Goal: Check status

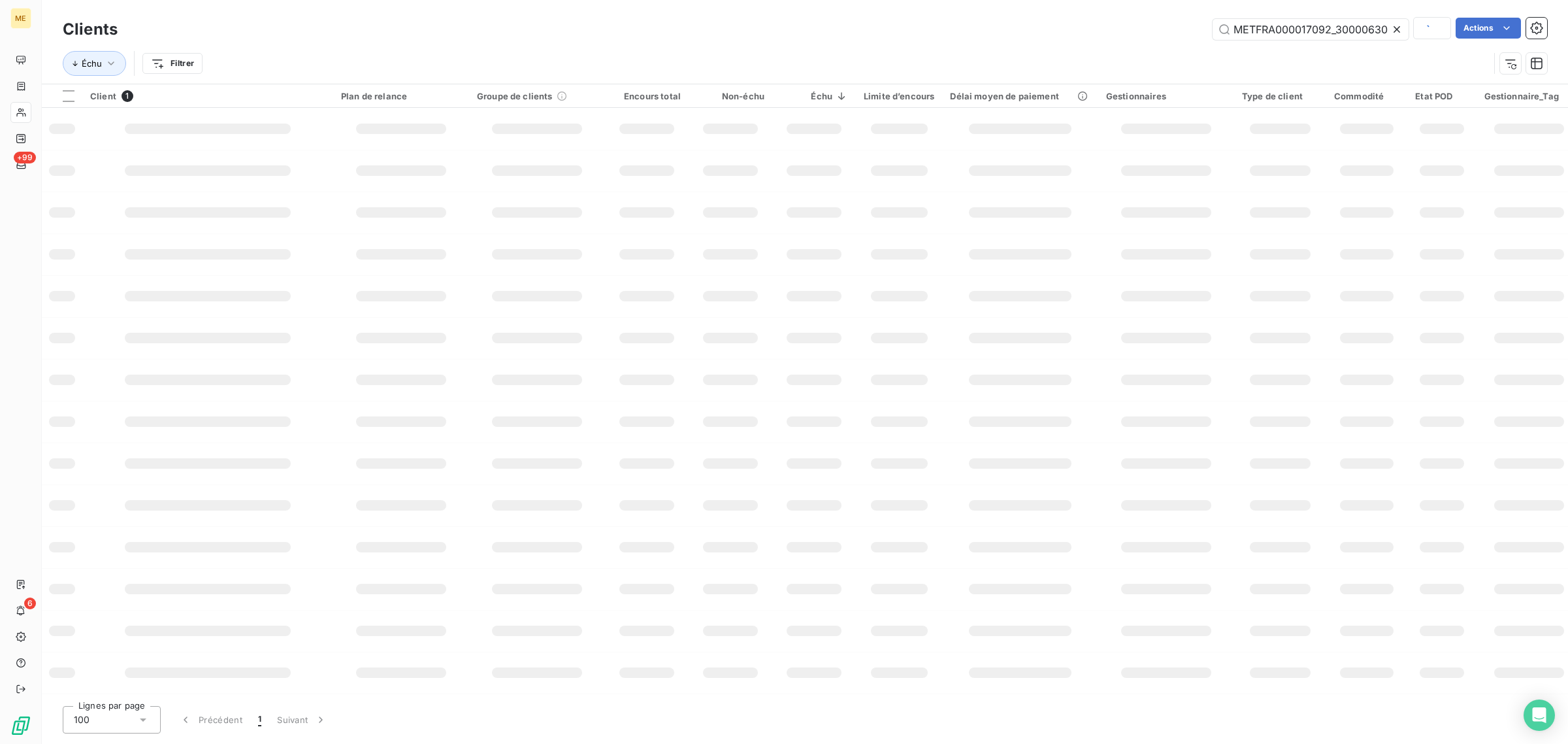
scroll to position [0, 36]
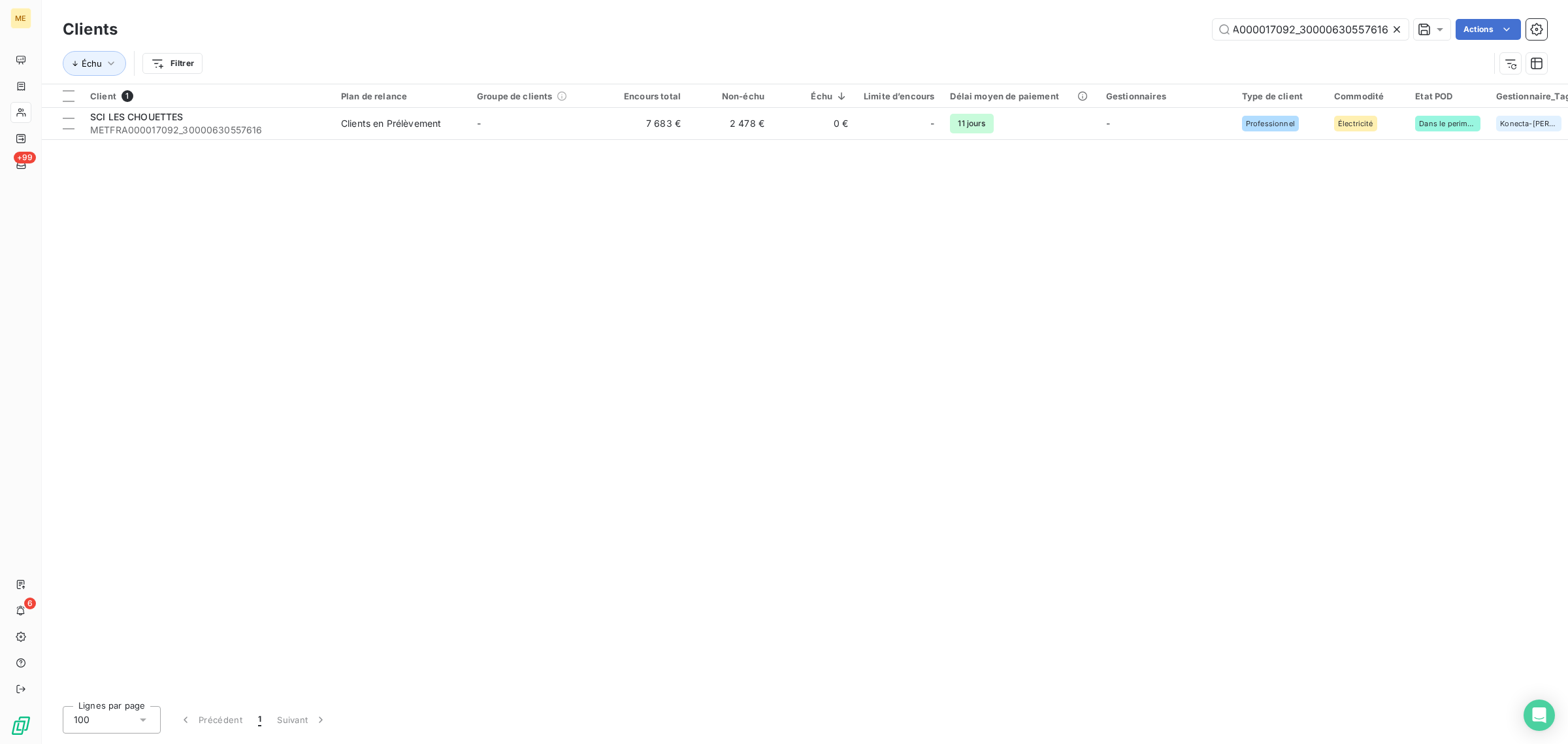
click at [1394, 31] on icon at bounding box center [1397, 30] width 7 height 7
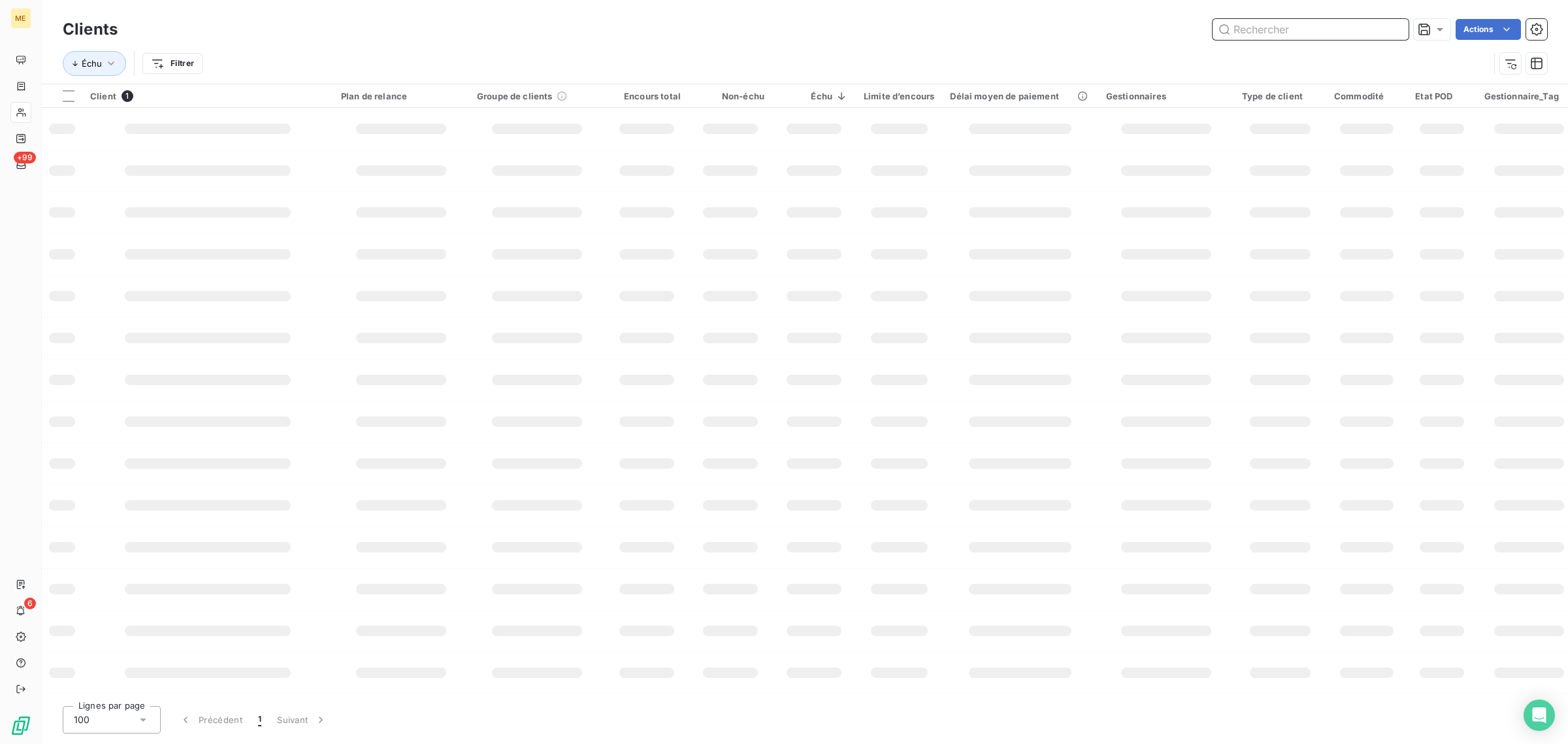
click at [1359, 32] on input "text" at bounding box center [1310, 30] width 196 height 21
paste input "METFRA000005937"
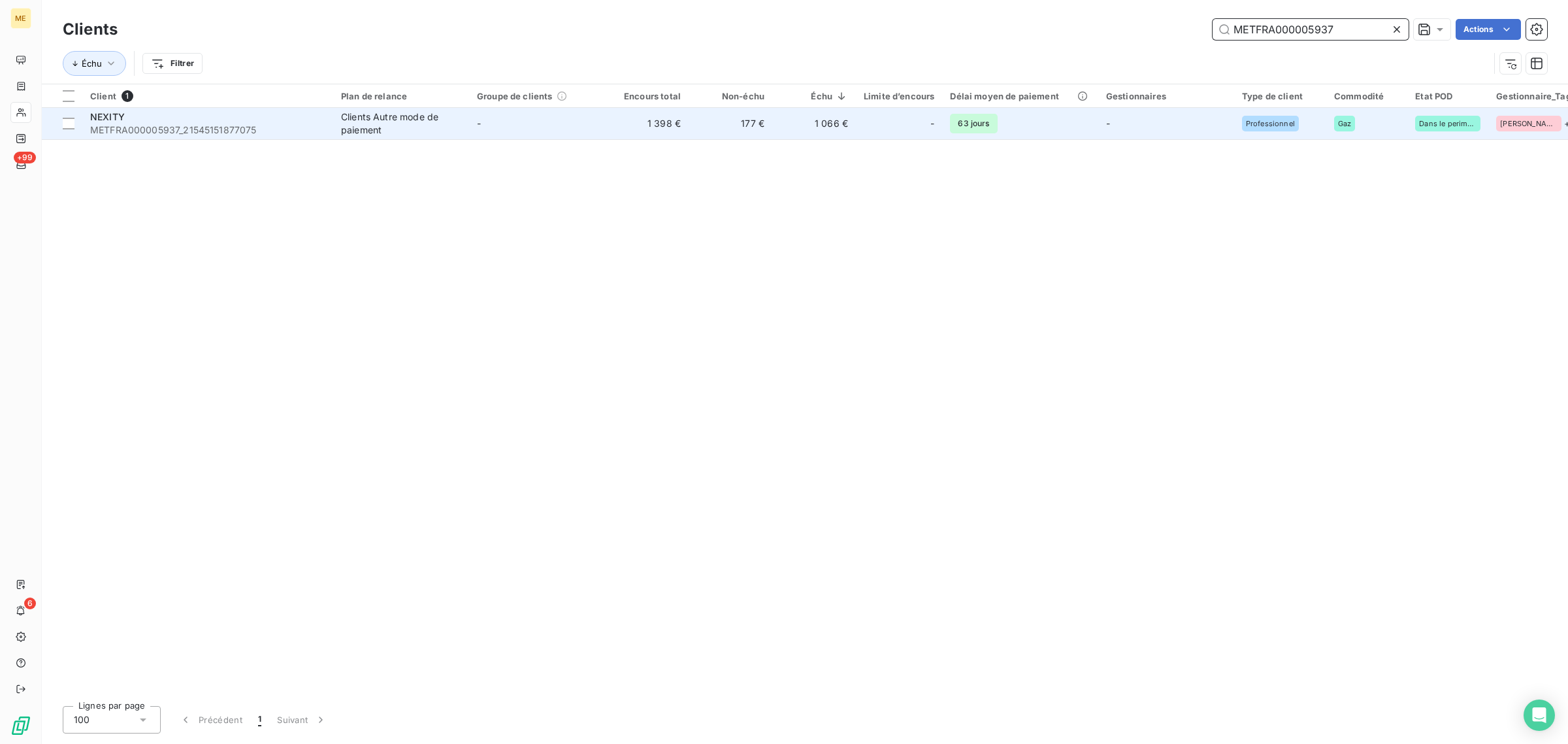
type input "METFRA000005937"
click at [625, 122] on td "1 398 €" at bounding box center [647, 124] width 84 height 32
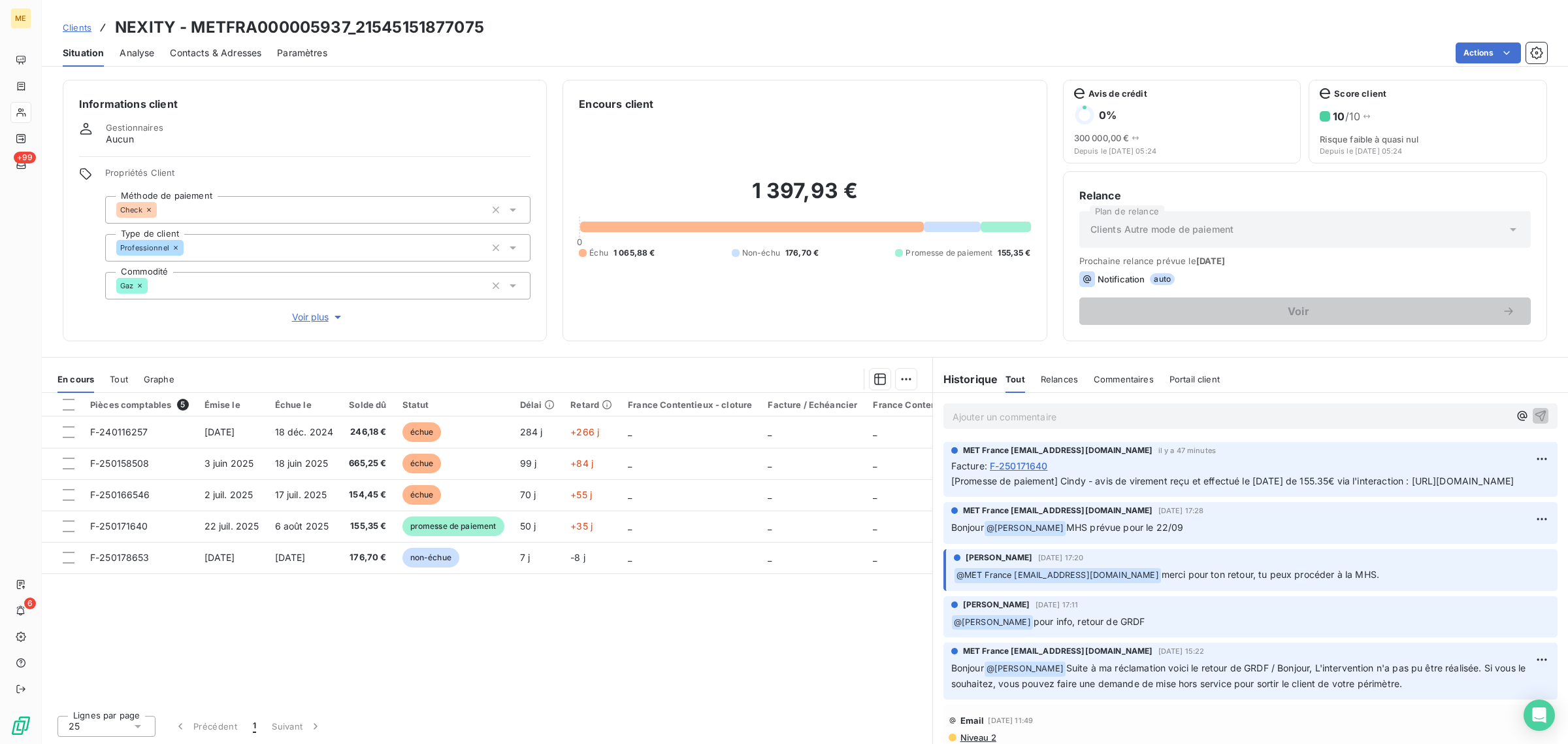
click at [36, 114] on div "ME +99 6" at bounding box center [21, 372] width 42 height 744
click at [27, 113] on div at bounding box center [21, 112] width 21 height 21
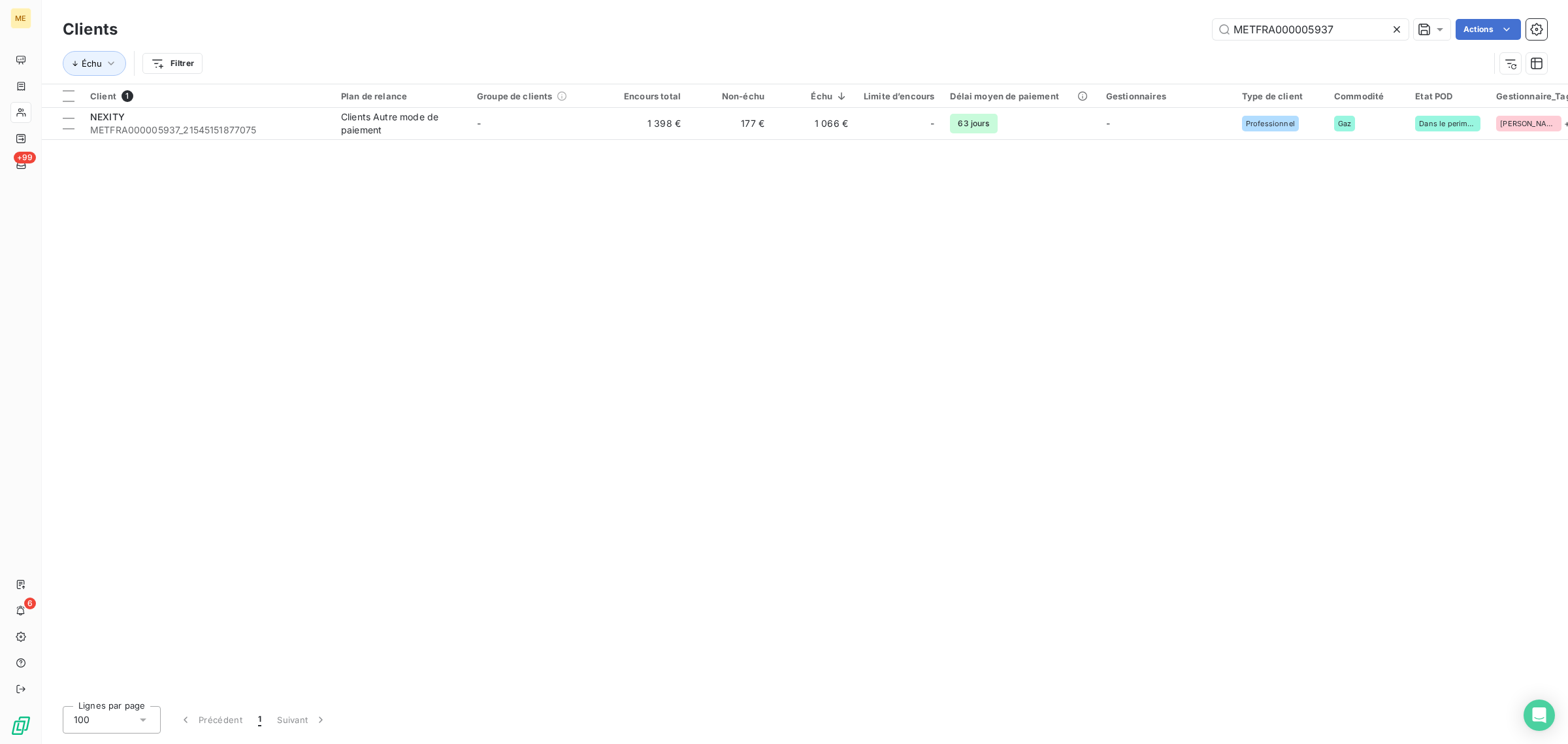
drag, startPoint x: 1363, startPoint y: 27, endPoint x: 1086, endPoint y: 41, distance: 277.4
click at [1099, 39] on div "METFRA000005937 Actions" at bounding box center [840, 30] width 1414 height 21
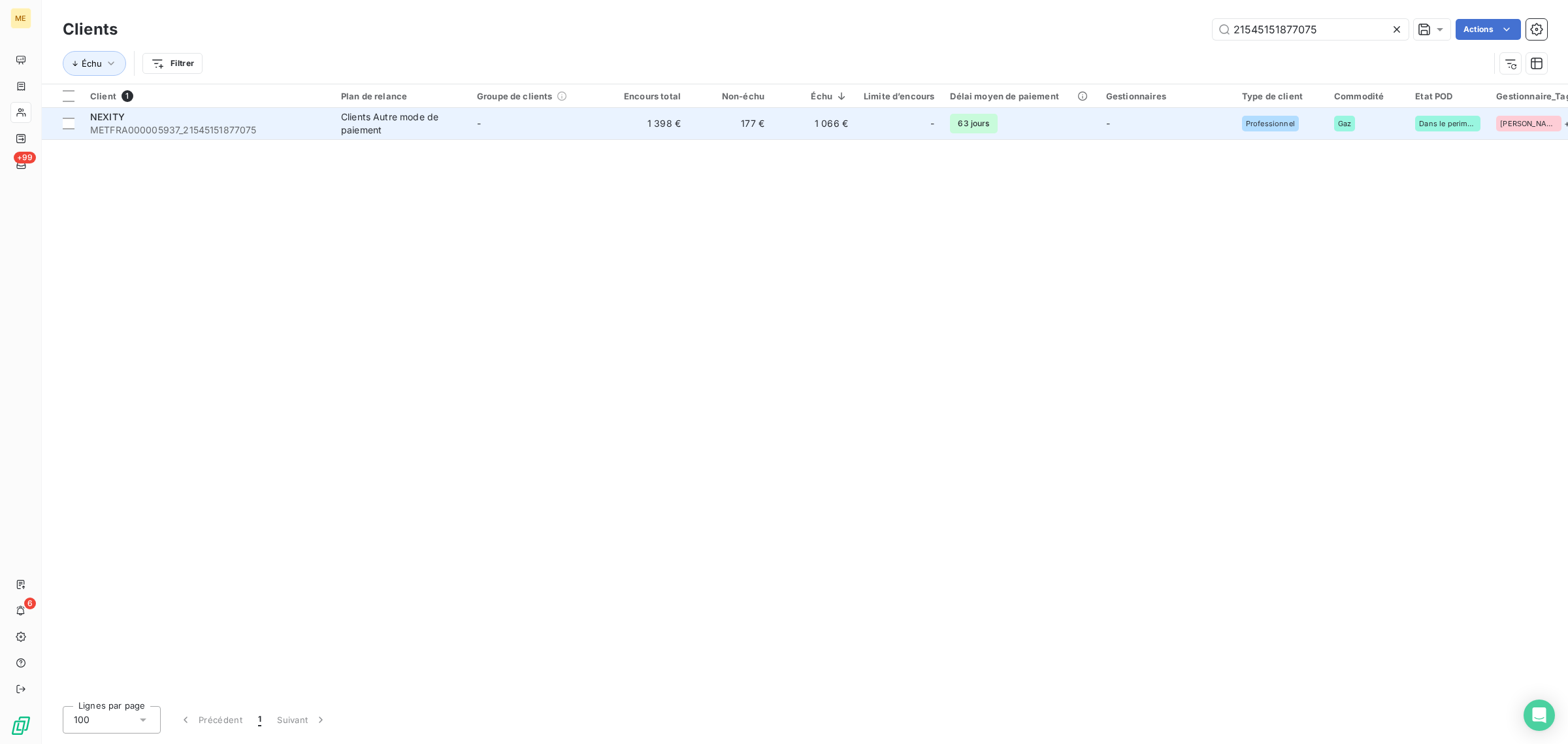
type input "21545151877075"
click at [658, 125] on td "1 398 €" at bounding box center [647, 124] width 84 height 32
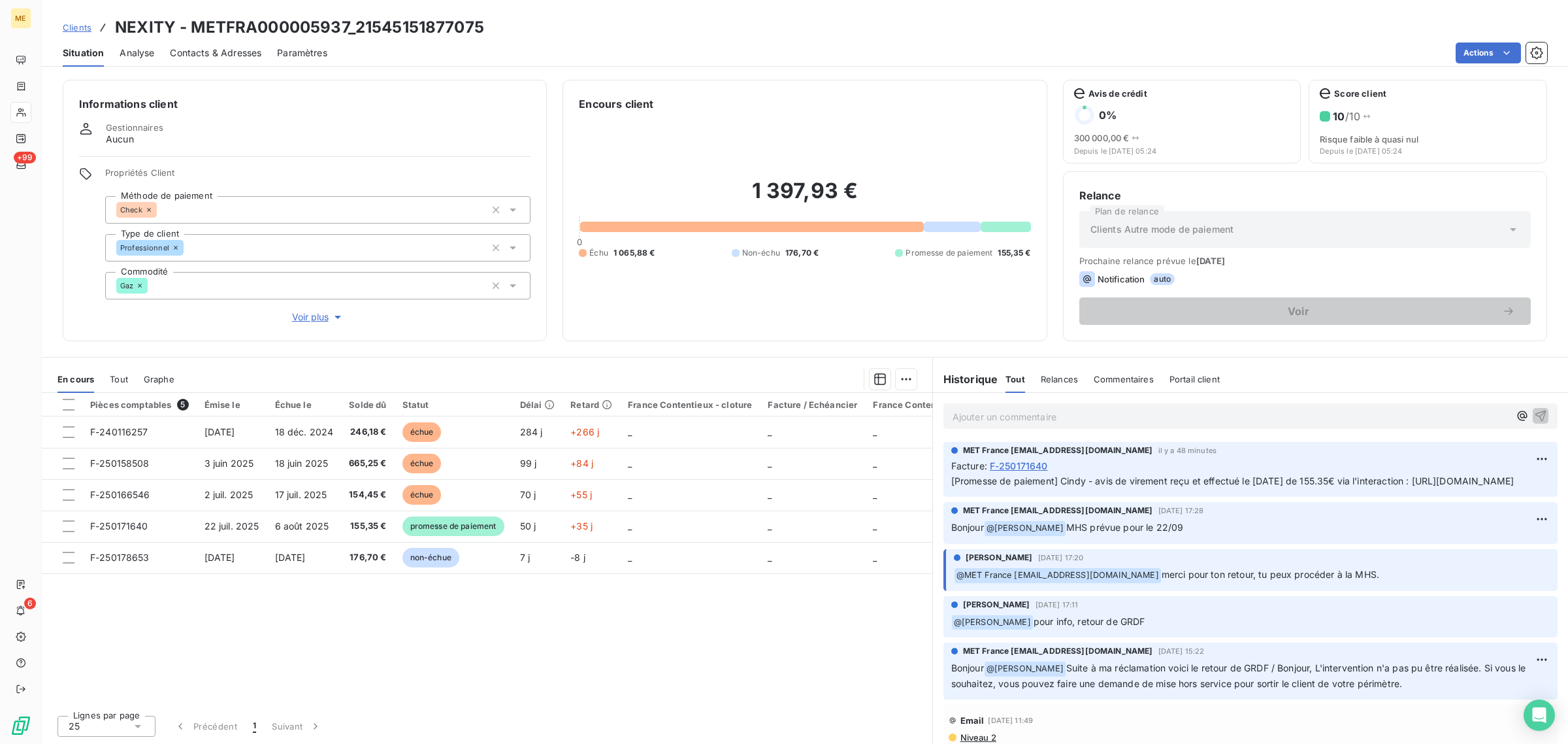
drag, startPoint x: 1165, startPoint y: 589, endPoint x: 1402, endPoint y: 596, distance: 237.1
click at [1402, 583] on p "﻿ @ MET [GEOGRAPHIC_DATA] [EMAIL_ADDRESS][DOMAIN_NAME] merci pour ton retour, t…" at bounding box center [1252, 575] width 596 height 16
drag, startPoint x: 1067, startPoint y: 541, endPoint x: 1217, endPoint y: 545, distance: 150.1
click at [1217, 536] on p "Bonjour @ [PERSON_NAME] MHS prévue pour le 22/09" at bounding box center [1251, 528] width 599 height 16
click at [1218, 536] on p "Bonjour @ [PERSON_NAME] MHS prévue pour le 22/09" at bounding box center [1251, 528] width 599 height 16
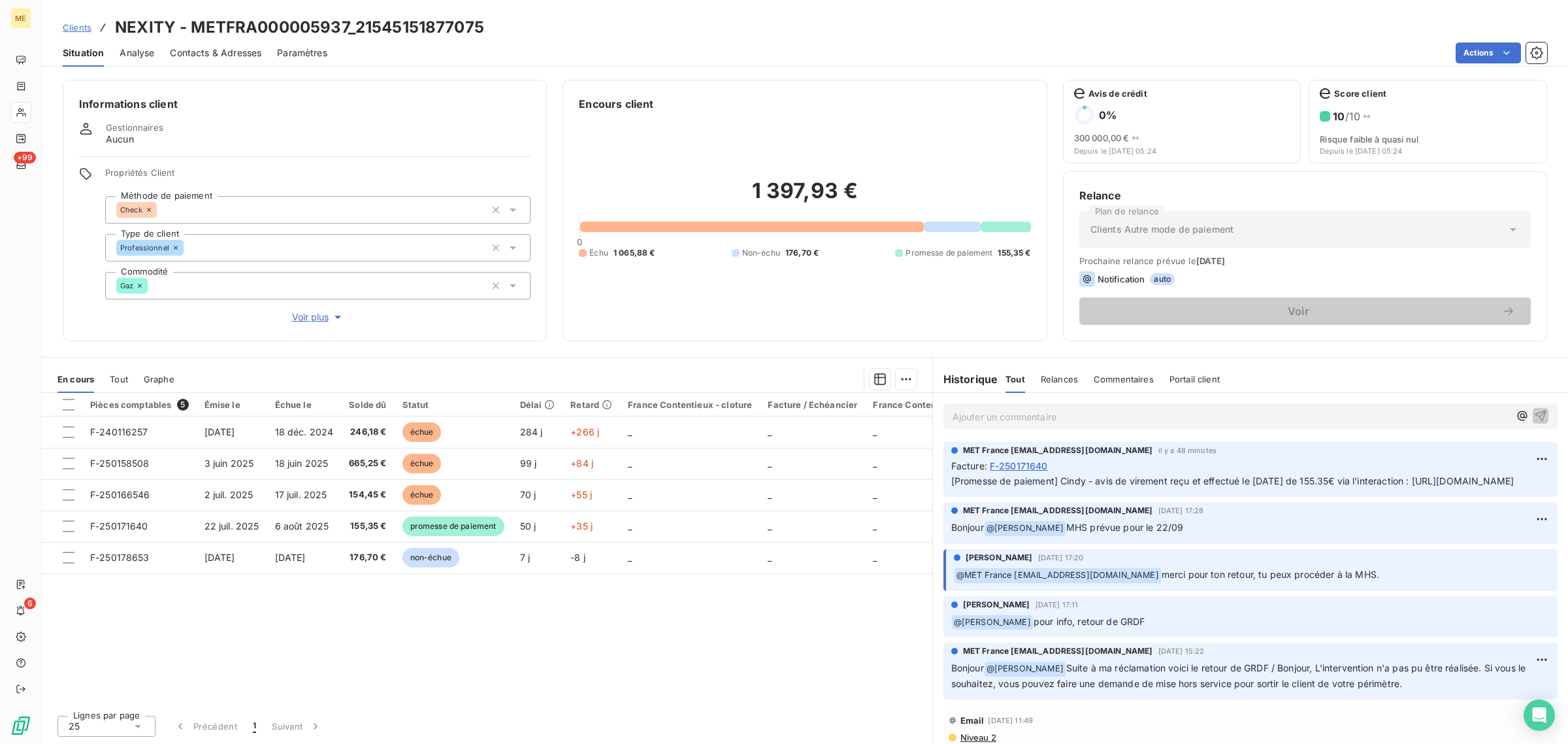
drag, startPoint x: 1096, startPoint y: 480, endPoint x: 1495, endPoint y: 506, distance: 399.8
click at [1495, 497] on div "MET France [EMAIL_ADDRESS][DOMAIN_NAME] il y a 48 minutes Facture : F-250171640…" at bounding box center [1251, 469] width 614 height 55
click at [361, 592] on div "Pièces comptables 5 Émise le Échue le Solde dû Statut Délai Retard France Conte…" at bounding box center [487, 549] width 891 height 312
